Goal: Transaction & Acquisition: Purchase product/service

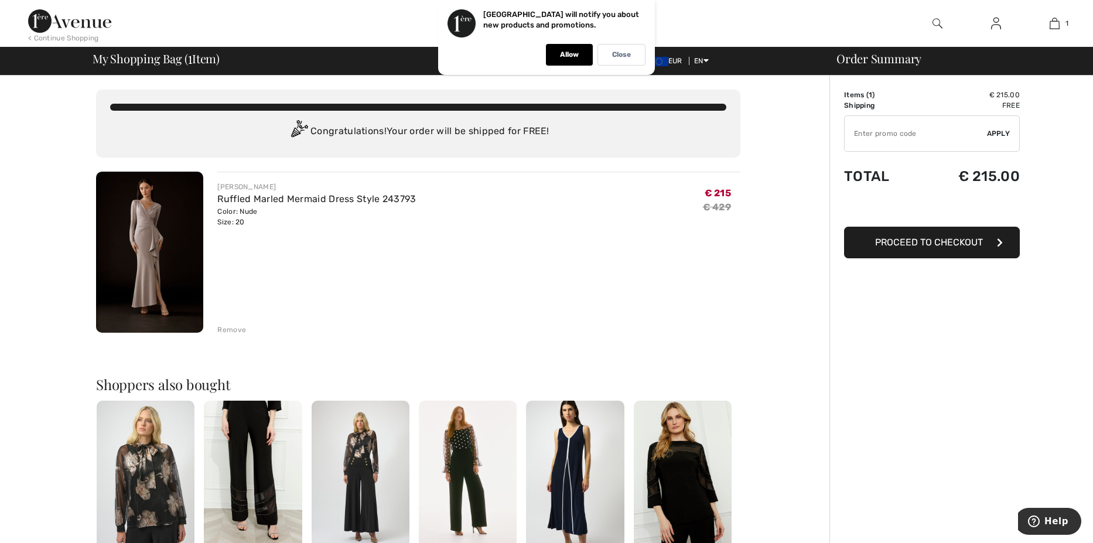
click at [135, 267] on img at bounding box center [149, 252] width 107 height 161
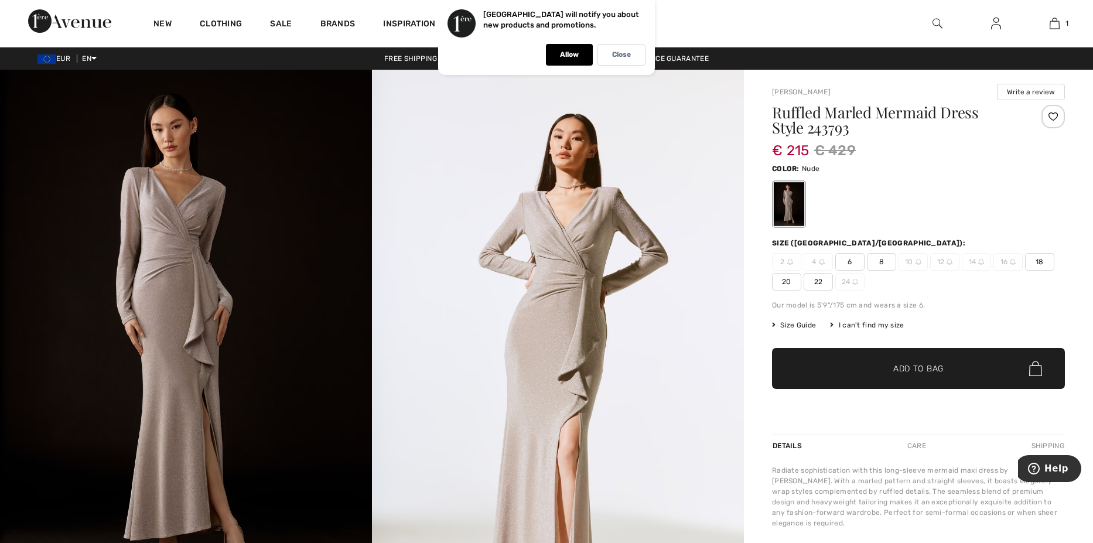
click at [787, 278] on span "20" at bounding box center [786, 282] width 29 height 18
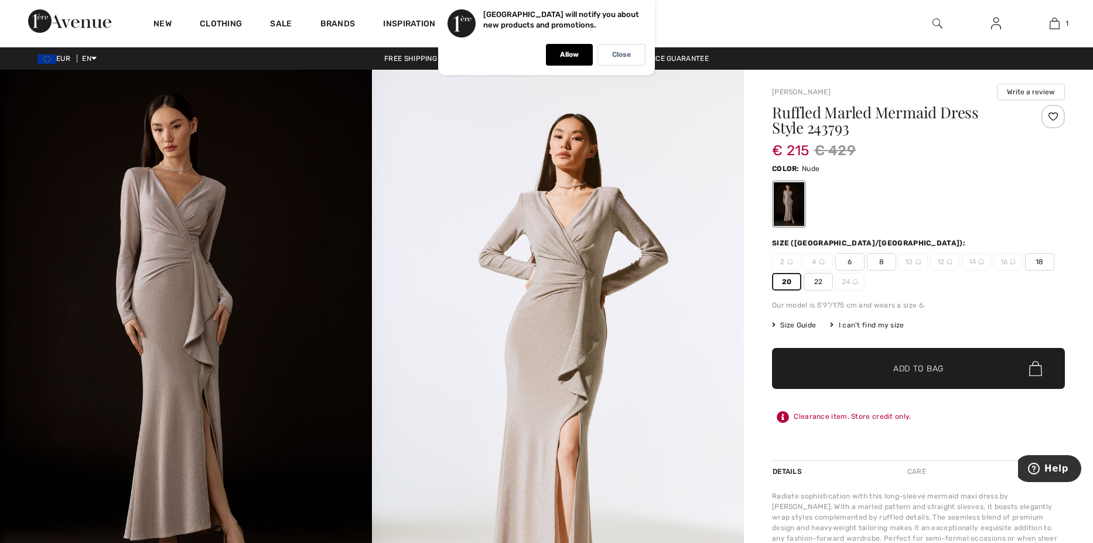
click at [833, 363] on span "✔ Added to Bag Add to Bag" at bounding box center [918, 368] width 293 height 41
click at [660, 372] on img at bounding box center [558, 349] width 372 height 558
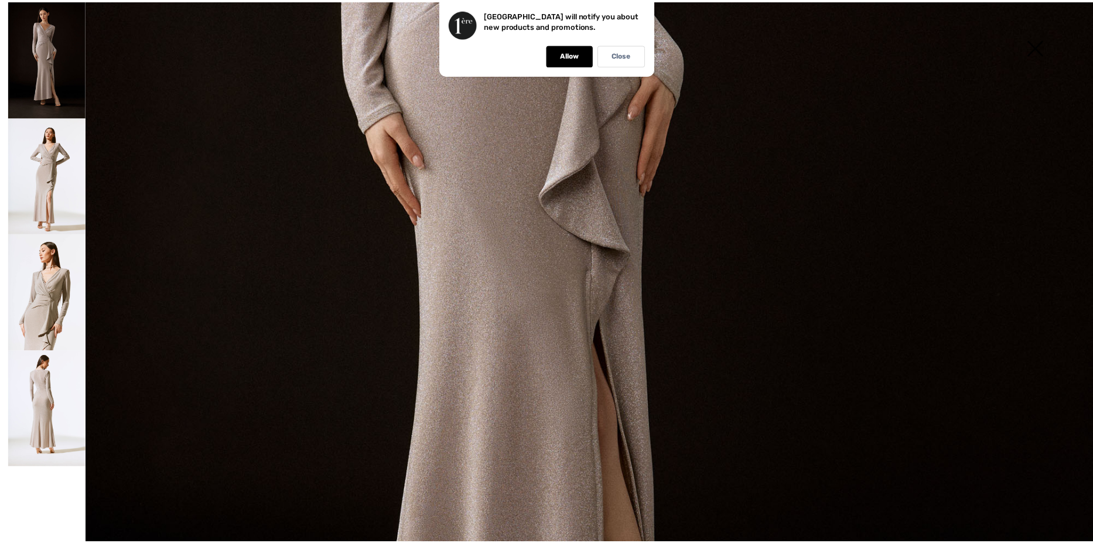
scroll to position [644, 0]
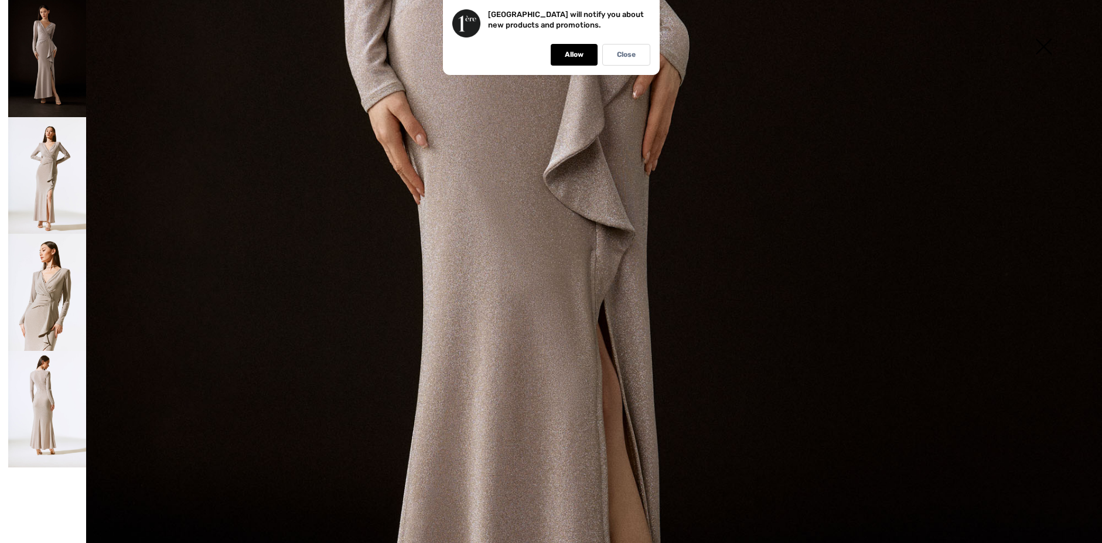
click at [835, 483] on img at bounding box center [551, 182] width 1102 height 1652
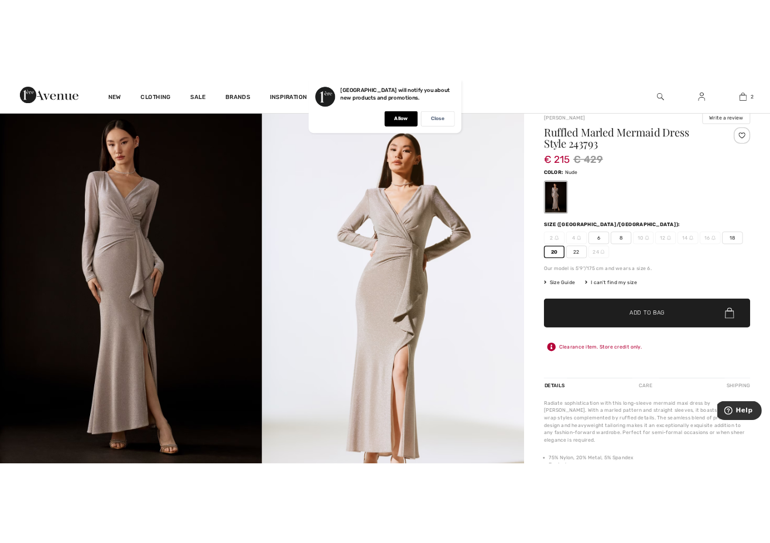
scroll to position [59, 0]
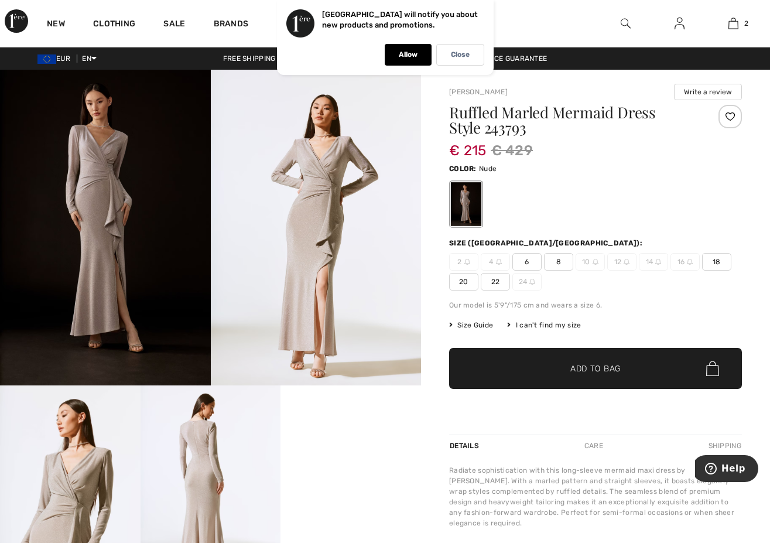
click at [632, 185] on div at bounding box center [595, 204] width 293 height 49
click at [637, 45] on div at bounding box center [626, 23] width 54 height 47
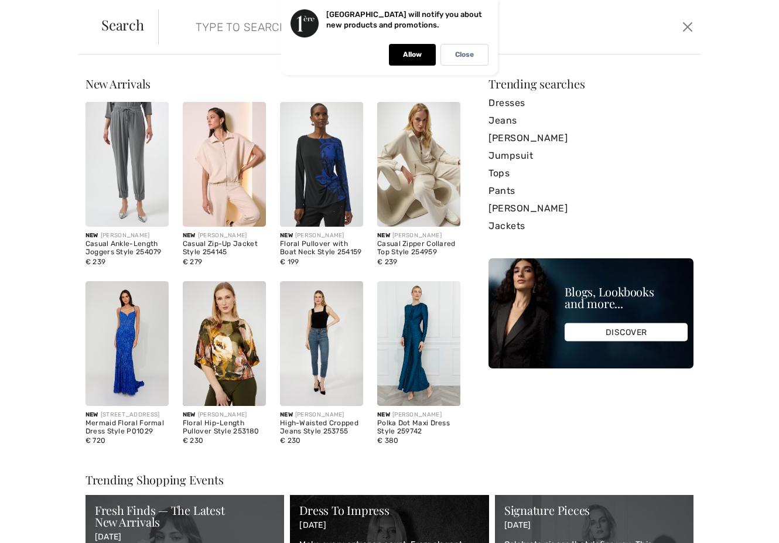
drag, startPoint x: 681, startPoint y: 3, endPoint x: 657, endPoint y: 37, distance: 41.9
click at [660, 29] on div "Search Clear" at bounding box center [389, 27] width 623 height 54
drag, startPoint x: 656, startPoint y: 37, endPoint x: 660, endPoint y: 32, distance: 7.1
click at [660, 32] on form "Clear" at bounding box center [418, 26] width 521 height 35
click at [679, 31] on button "Close" at bounding box center [688, 27] width 18 height 19
